Goal: Information Seeking & Learning: Learn about a topic

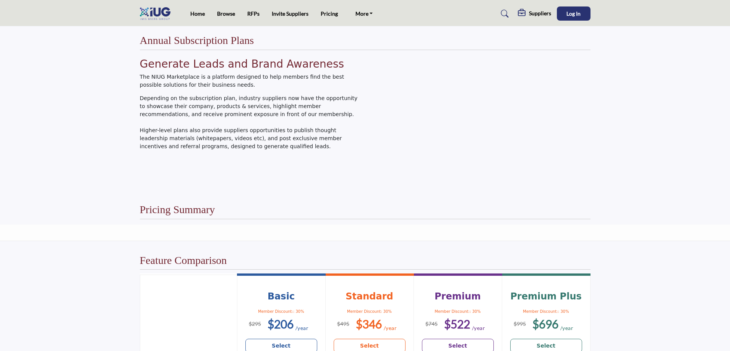
scroll to position [229, 0]
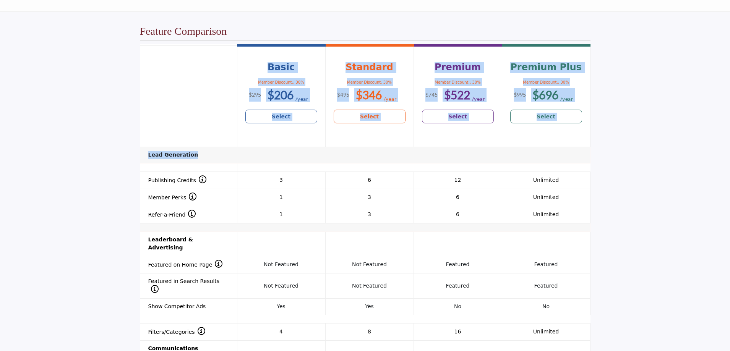
drag, startPoint x: 200, startPoint y: 157, endPoint x: 140, endPoint y: 154, distance: 60.1
click at [140, 154] on body "Home Browse RFPs Invite Suppliers Pricing" at bounding box center [365, 240] width 730 height 938
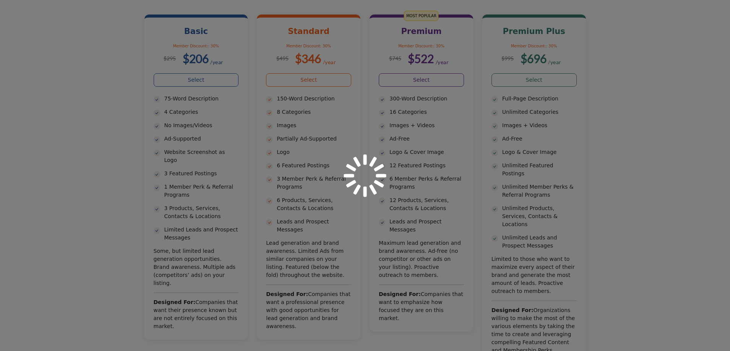
click at [184, 154] on div at bounding box center [365, 175] width 730 height 351
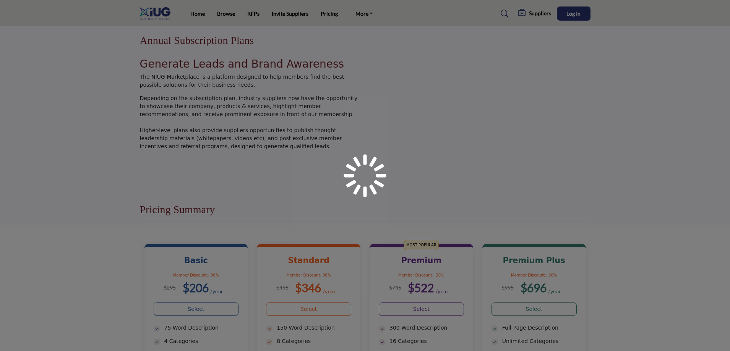
click at [655, 174] on div at bounding box center [365, 175] width 730 height 351
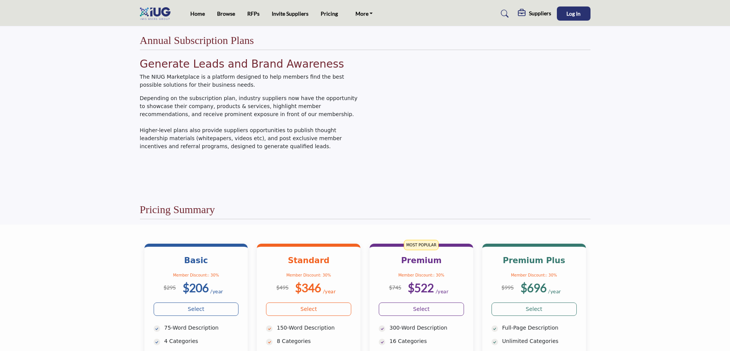
drag, startPoint x: 257, startPoint y: 147, endPoint x: 140, endPoint y: 80, distance: 135.5
click at [140, 80] on div "Generate Leads and Brand Awareness The NIUG Marketplace is a platform designed …" at bounding box center [250, 104] width 221 height 93
click at [165, 115] on p "Depending on the subscription plan, industry suppliers now have the opportunity…" at bounding box center [250, 122] width 221 height 56
